Goal: Obtain resource: Obtain resource

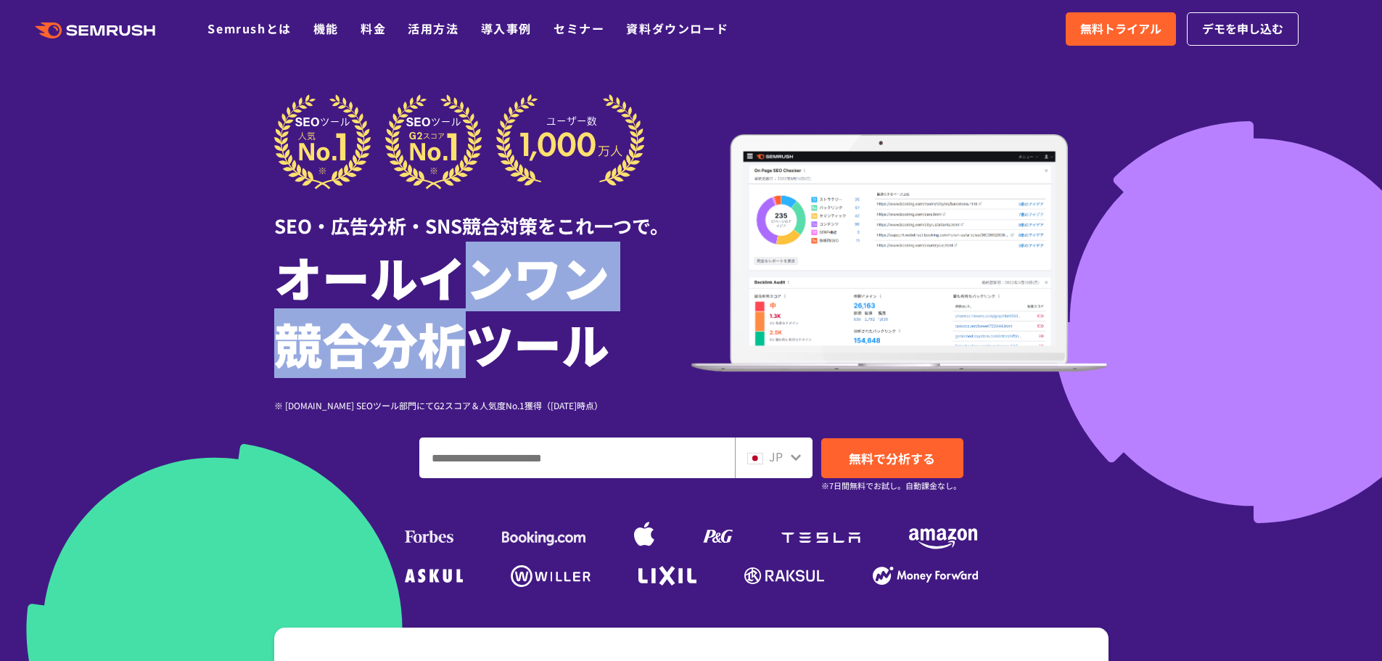
drag, startPoint x: 442, startPoint y: 297, endPoint x: 467, endPoint y: 354, distance: 62.0
click at [467, 354] on h1 "オールインワン 競合分析ツール" at bounding box center [482, 310] width 417 height 134
drag, startPoint x: 406, startPoint y: 295, endPoint x: 409, endPoint y: 321, distance: 25.7
click at [409, 321] on h1 "オールインワン 競合分析ツール" at bounding box center [482, 310] width 417 height 134
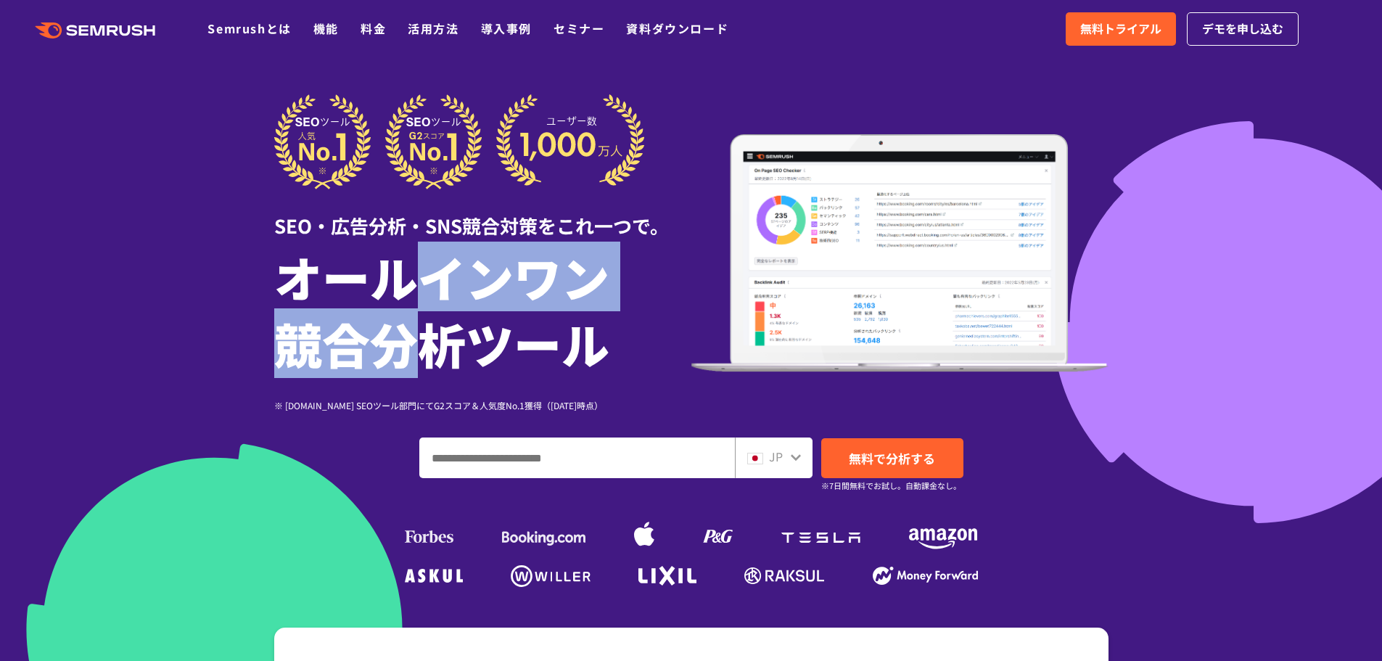
click at [409, 321] on h1 "オールインワン 競合分析ツール" at bounding box center [482, 310] width 417 height 134
drag, startPoint x: 414, startPoint y: 334, endPoint x: 414, endPoint y: 300, distance: 34.1
click at [414, 300] on h1 "オールインワン 競合分析ツール" at bounding box center [482, 310] width 417 height 134
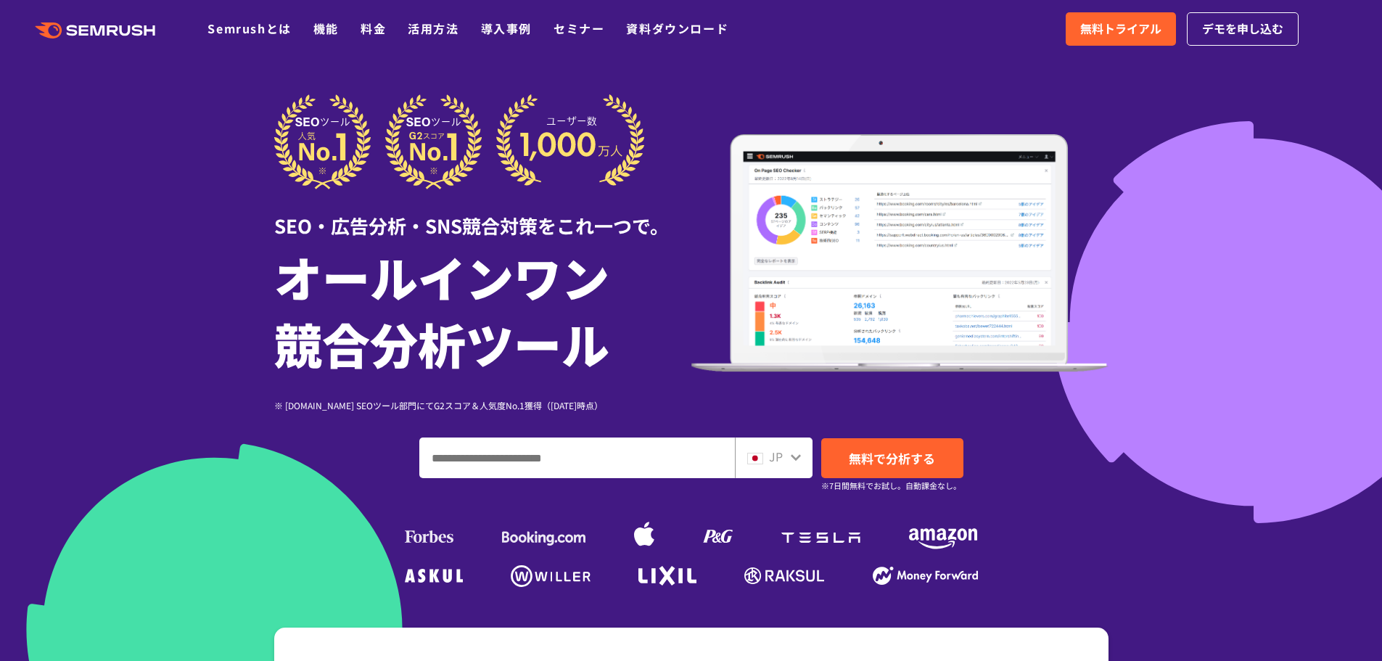
click at [778, 30] on div ".cls {fill: #FF642D;} .cls {fill: #FF642D;} Semrushとは 機能 料金 活用方法 導入事例 セミナー 資料ダウ…" at bounding box center [691, 29] width 1382 height 44
click at [801, 15] on div ".cls {fill: #FF642D;} .cls {fill: #FF642D;} Semrushとは 機能 料金 活用方法 導入事例 セミナー 資料ダウ…" at bounding box center [691, 29] width 1382 height 44
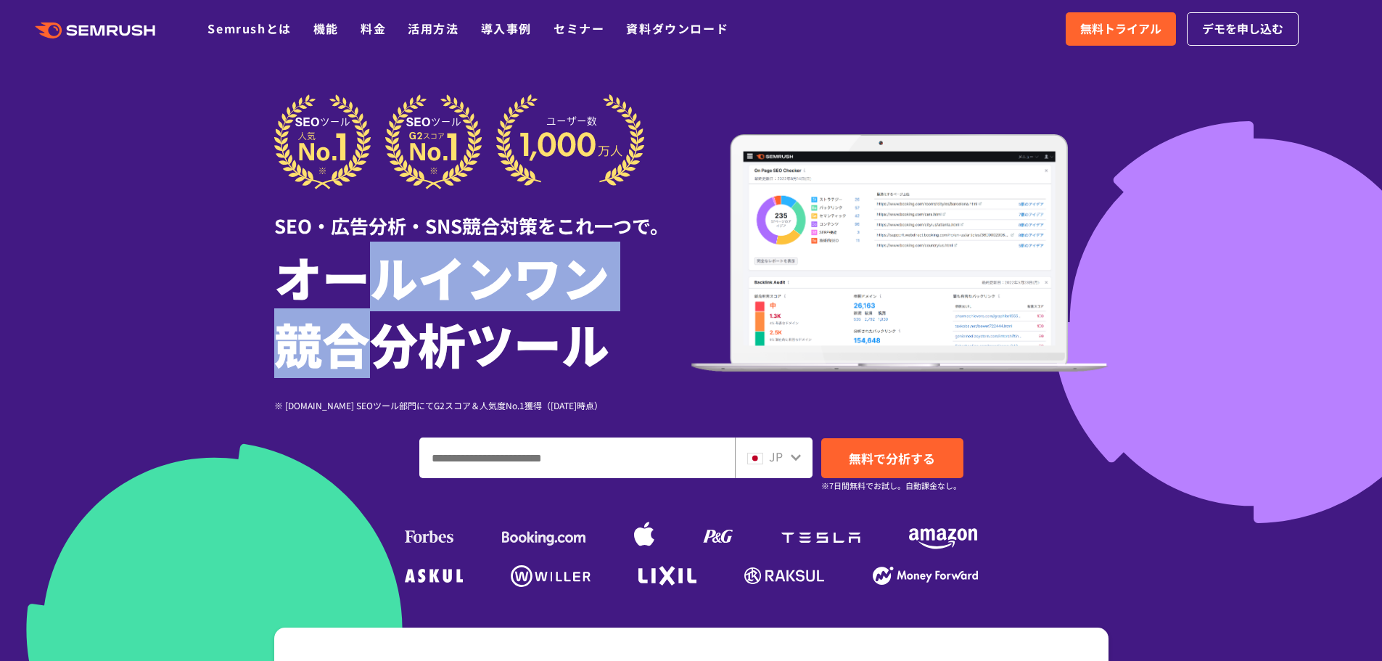
drag, startPoint x: 377, startPoint y: 297, endPoint x: 370, endPoint y: 348, distance: 51.9
click at [370, 348] on h1 "オールインワン 競合分析ツール" at bounding box center [482, 310] width 417 height 134
drag, startPoint x: 418, startPoint y: 344, endPoint x: 409, endPoint y: 291, distance: 53.7
click at [409, 291] on h1 "オールインワン 競合分析ツール" at bounding box center [482, 310] width 417 height 134
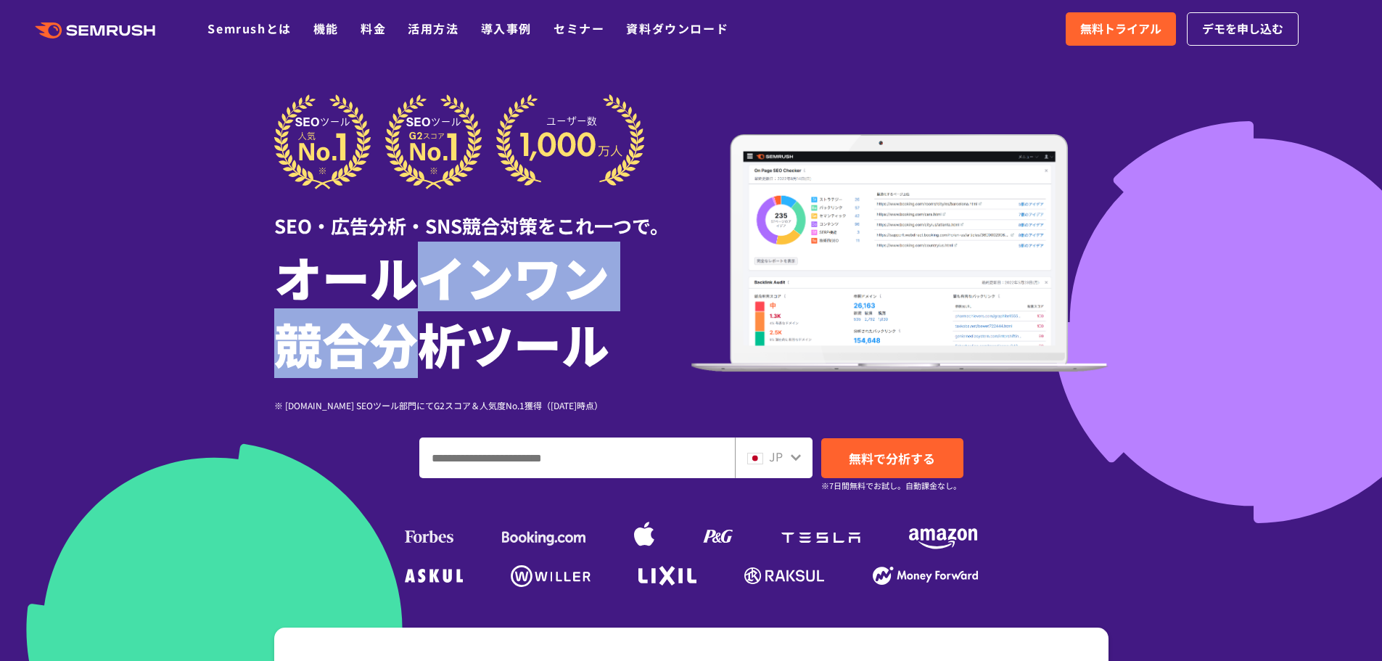
click at [409, 291] on h1 "オールインワン 競合分析ツール" at bounding box center [482, 310] width 417 height 134
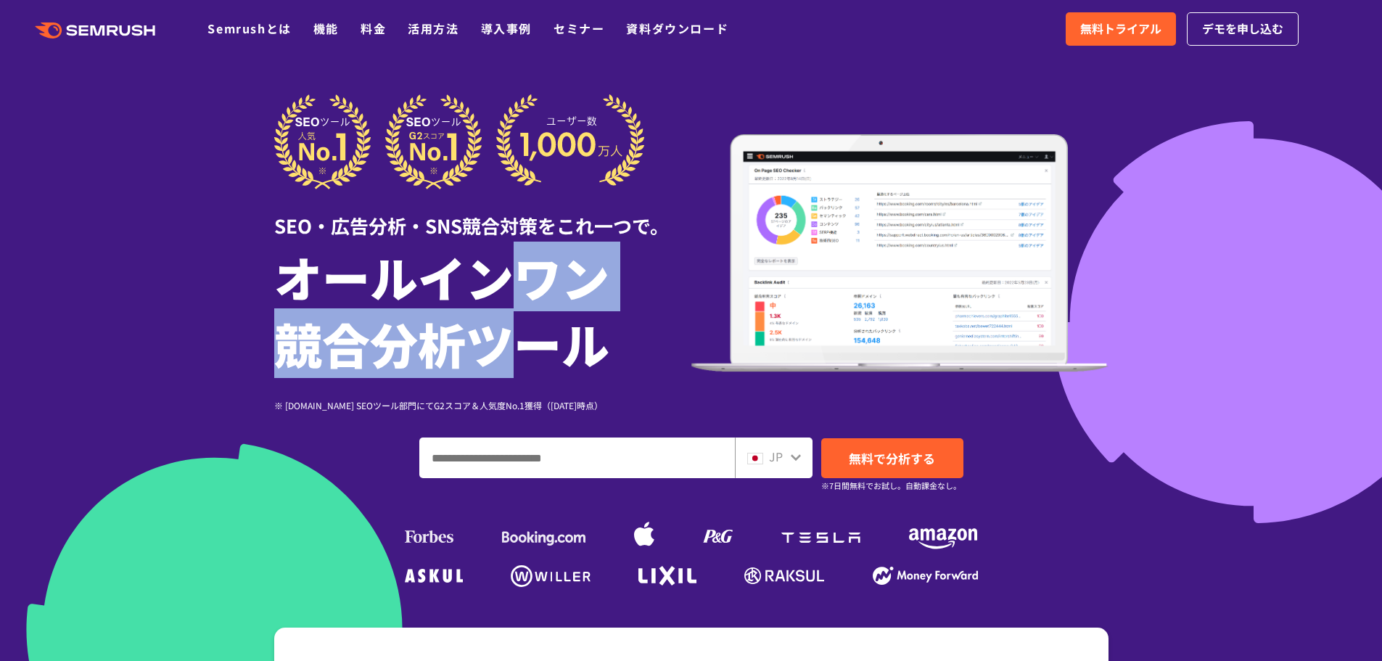
drag, startPoint x: 511, startPoint y: 273, endPoint x: 513, endPoint y: 320, distance: 47.2
click at [513, 320] on h1 "オールインワン 競合分析ツール" at bounding box center [482, 310] width 417 height 134
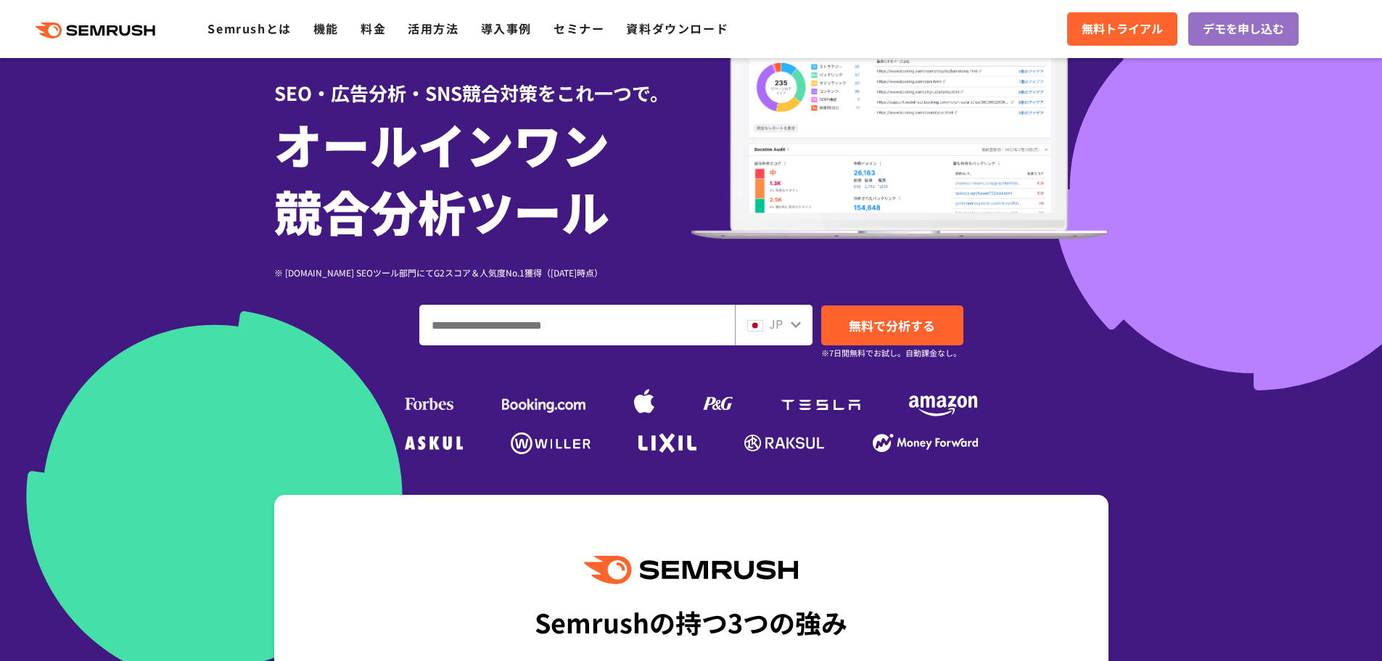
scroll to position [145, 0]
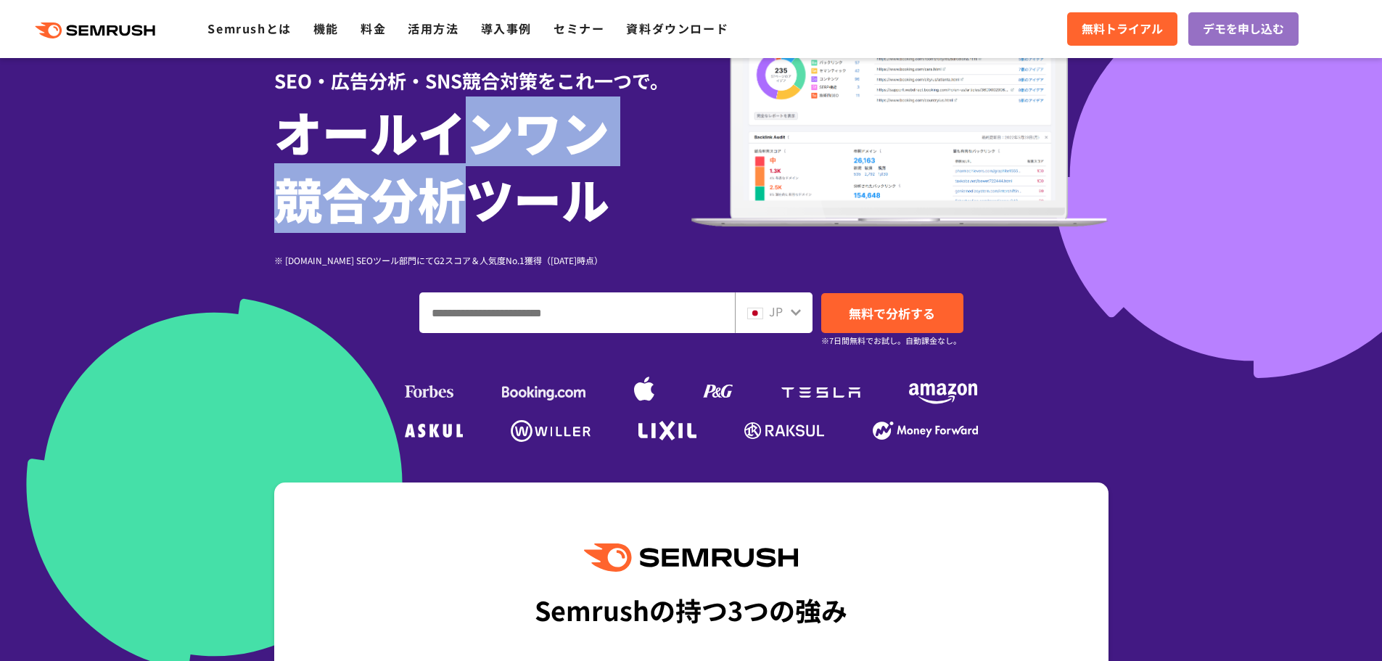
drag, startPoint x: 462, startPoint y: 213, endPoint x: 462, endPoint y: 147, distance: 66.0
click at [462, 147] on h1 "オールインワン 競合分析ツール" at bounding box center [482, 165] width 417 height 134
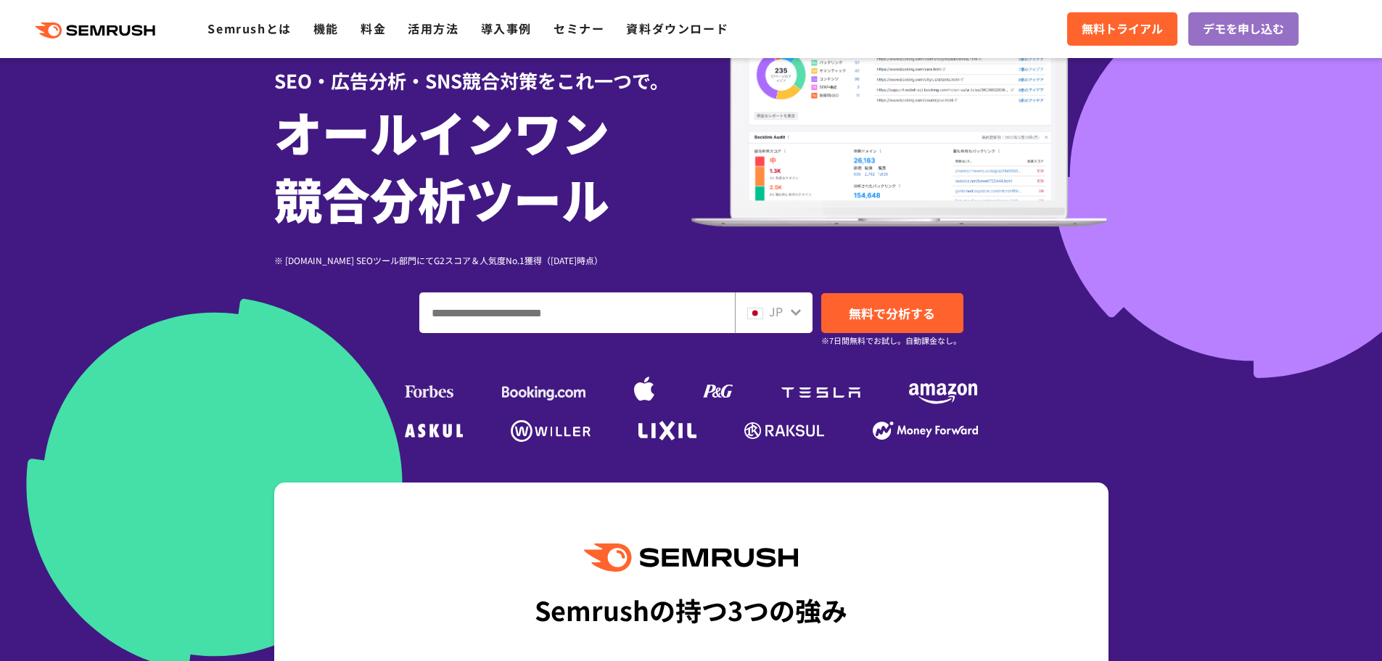
click at [790, 37] on div ".cls {fill: #FF642D;} .cls {fill: #FF642D;} Semrushとは 機能 料金 活用方法 導入事例 セミナー 資料ダウ…" at bounding box center [691, 29] width 1382 height 44
click at [371, 210] on h1 "オールインワン 競合分析ツール" at bounding box center [482, 165] width 417 height 134
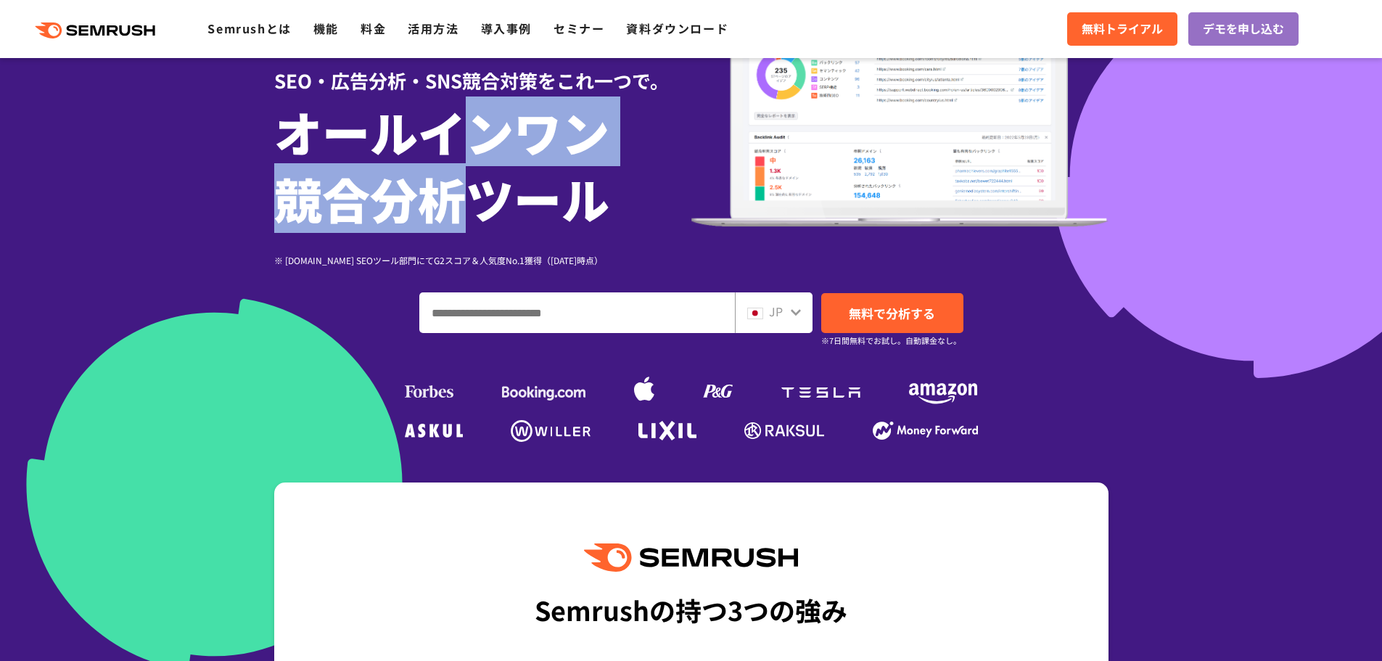
drag, startPoint x: 453, startPoint y: 147, endPoint x: 455, endPoint y: 202, distance: 55.9
click at [455, 202] on h1 "オールインワン 競合分析ツール" at bounding box center [482, 165] width 417 height 134
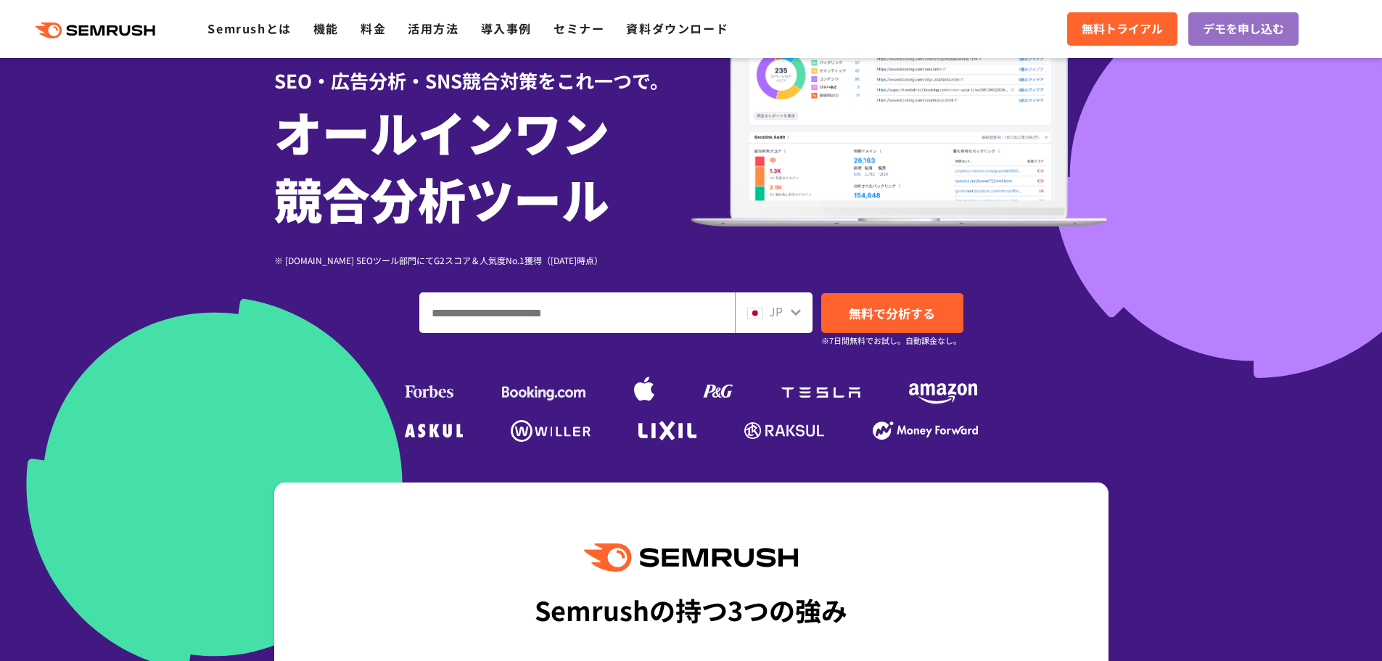
click at [455, 202] on h1 "オールインワン 競合分析ツール" at bounding box center [482, 165] width 417 height 134
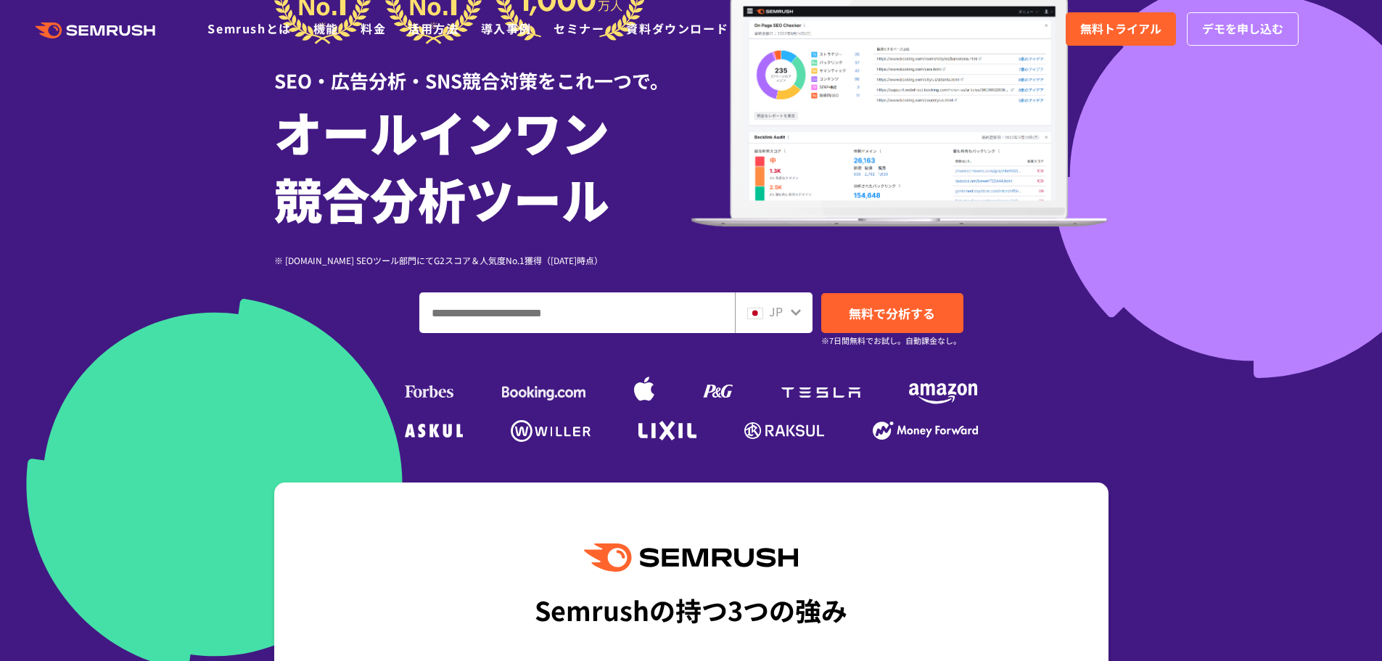
scroll to position [0, 0]
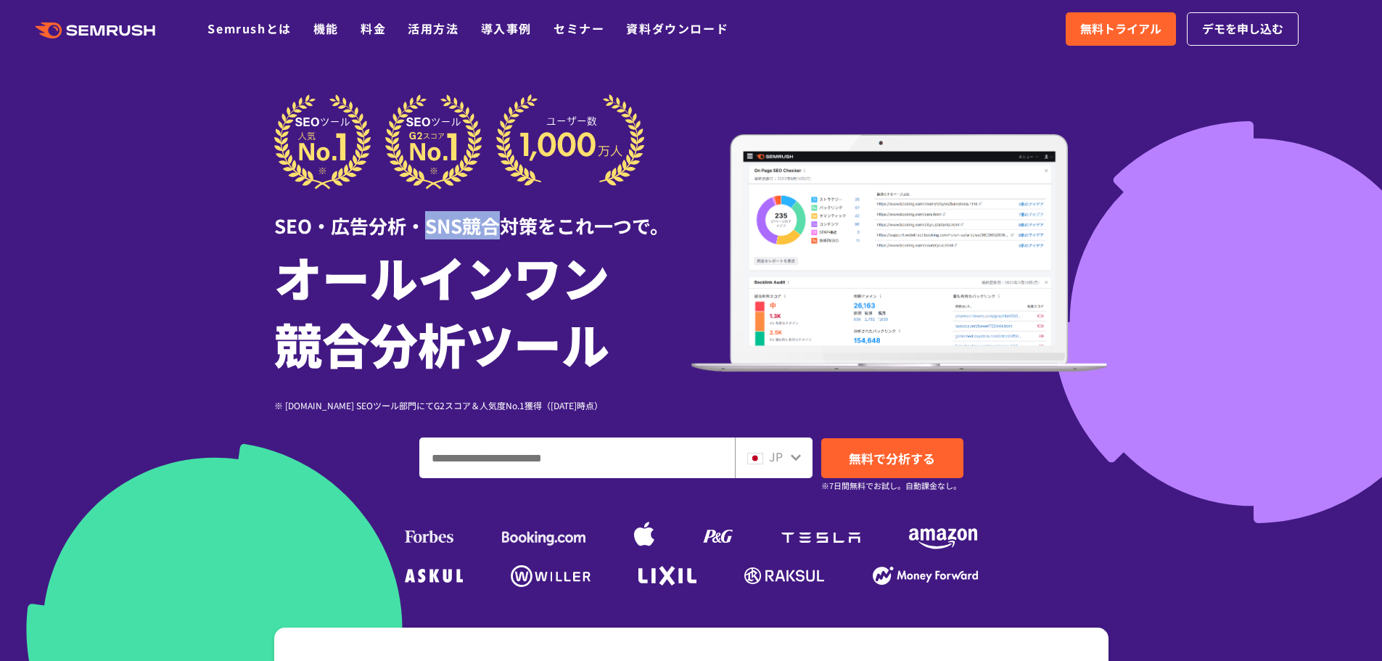
drag, startPoint x: 416, startPoint y: 229, endPoint x: 499, endPoint y: 229, distance: 83.4
click at [499, 229] on div "SEO・広告分析・SNS競合対策をこれ一つで。" at bounding box center [482, 214] width 417 height 50
drag, startPoint x: 499, startPoint y: 229, endPoint x: 431, endPoint y: 229, distance: 68.2
click at [431, 229] on div "SEO・広告分析・SNS競合対策をこれ一つで。" at bounding box center [482, 214] width 417 height 50
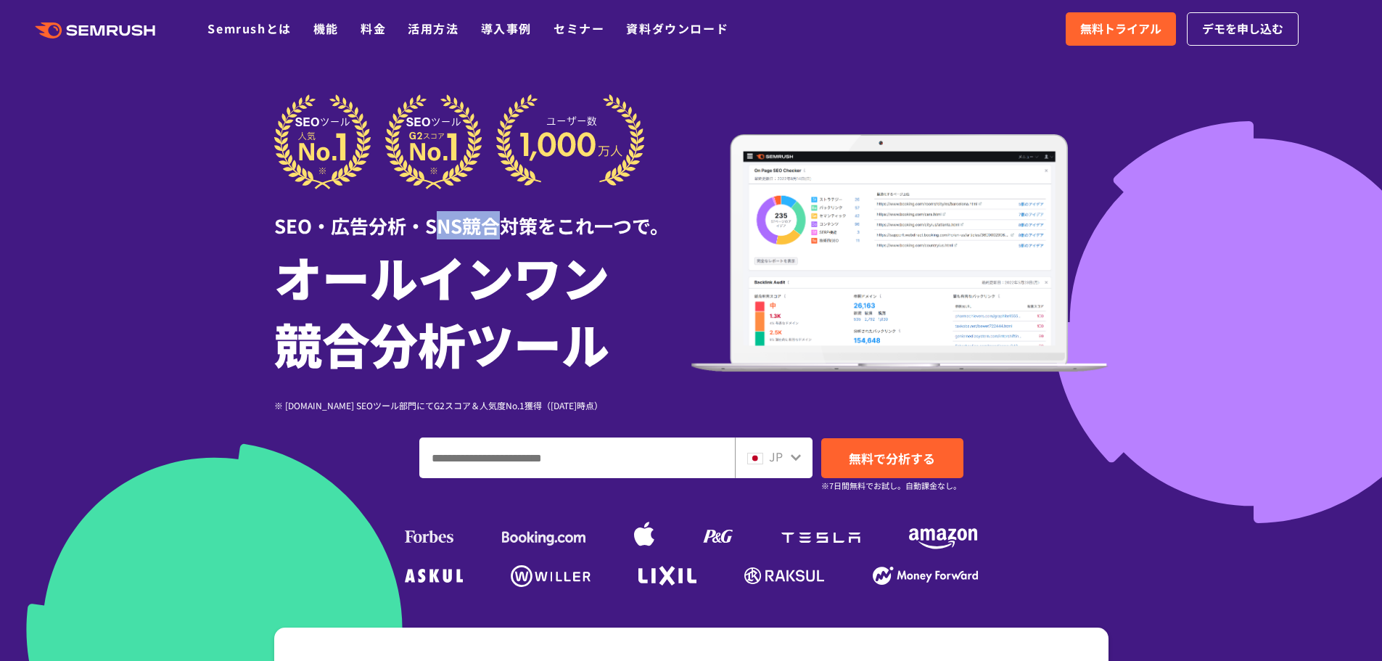
click at [431, 229] on div "SEO・広告分析・SNS競合対策をこれ一つで。" at bounding box center [482, 214] width 417 height 50
drag, startPoint x: 431, startPoint y: 229, endPoint x: 490, endPoint y: 230, distance: 58.8
click at [490, 230] on div "SEO・広告分析・SNS競合対策をこれ一つで。" at bounding box center [482, 214] width 417 height 50
drag, startPoint x: 490, startPoint y: 230, endPoint x: 443, endPoint y: 229, distance: 47.2
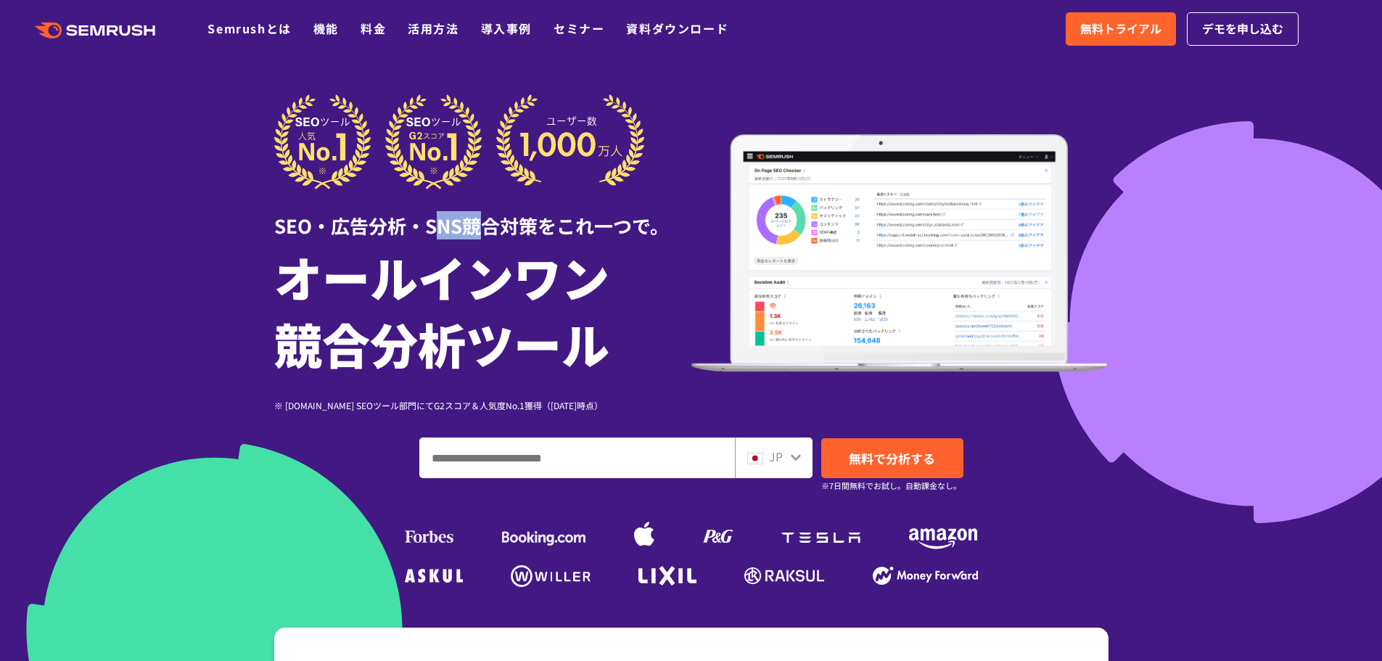
click at [443, 229] on div "SEO・広告分析・SNS競合対策をこれ一つで。" at bounding box center [482, 214] width 417 height 50
drag, startPoint x: 431, startPoint y: 229, endPoint x: 483, endPoint y: 229, distance: 51.5
click at [483, 229] on div "SEO・広告分析・SNS競合対策をこれ一つで。" at bounding box center [482, 214] width 417 height 50
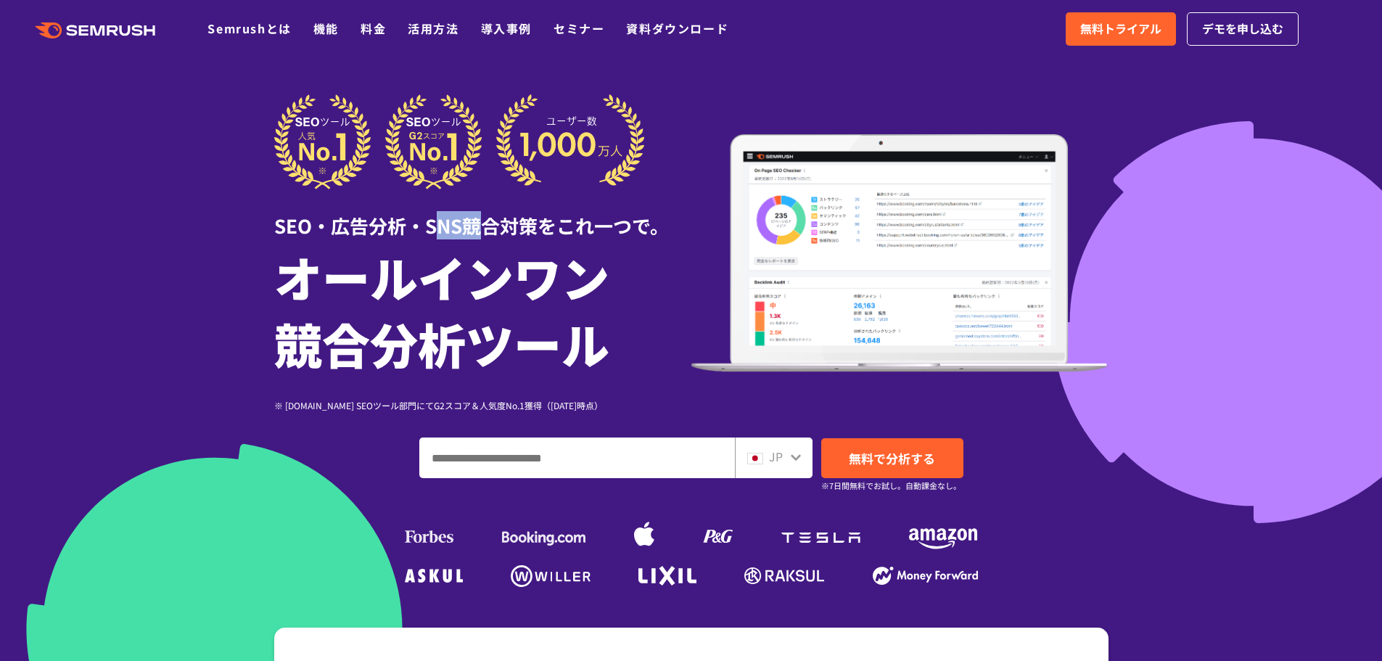
drag, startPoint x: 483, startPoint y: 229, endPoint x: 441, endPoint y: 232, distance: 41.5
click at [441, 232] on div "SEO・広告分析・SNS競合対策をこれ一つで。" at bounding box center [482, 214] width 417 height 50
drag, startPoint x: 441, startPoint y: 232, endPoint x: 479, endPoint y: 230, distance: 37.8
click at [479, 230] on div "SEO・広告分析・SNS競合対策をこれ一つで。" at bounding box center [482, 214] width 417 height 50
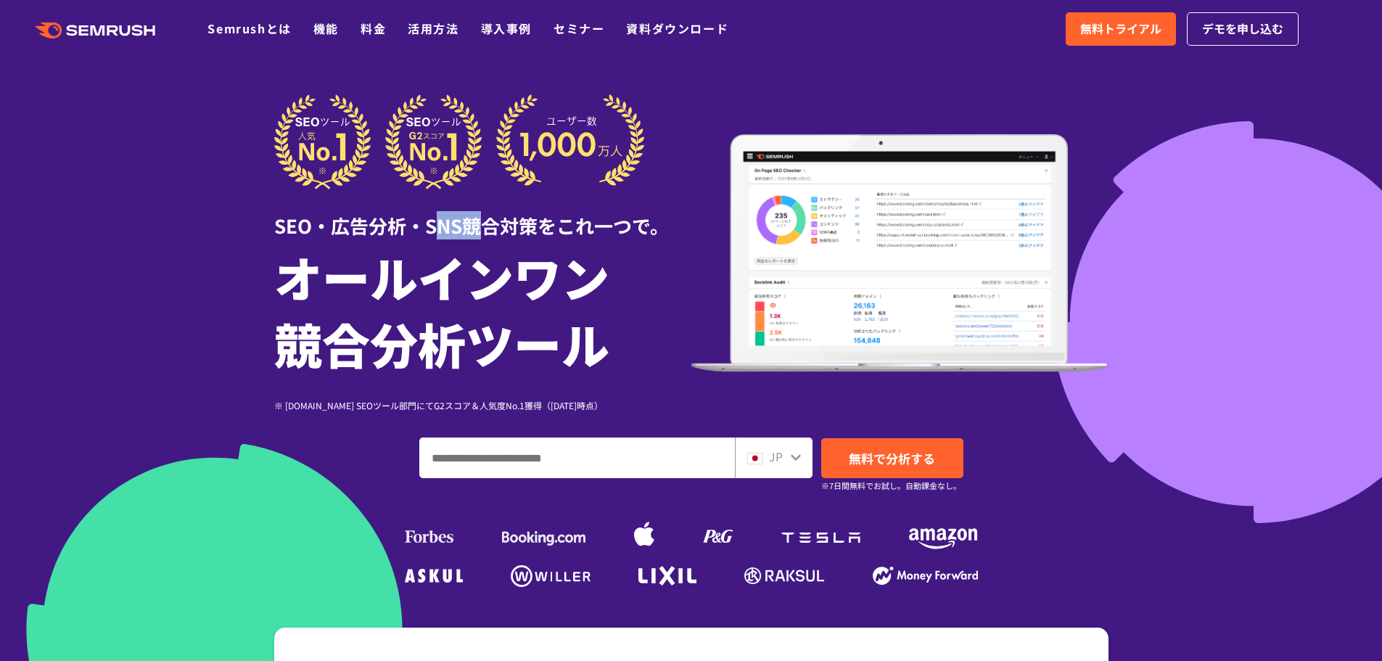
click at [479, 230] on div "SEO・広告分析・SNS競合対策をこれ一つで。" at bounding box center [482, 214] width 417 height 50
drag, startPoint x: 479, startPoint y: 230, endPoint x: 429, endPoint y: 229, distance: 50.1
click at [429, 229] on div "SEO・広告分析・SNS競合対策をこれ一つで。" at bounding box center [482, 214] width 417 height 50
